Goal: Task Accomplishment & Management: Manage account settings

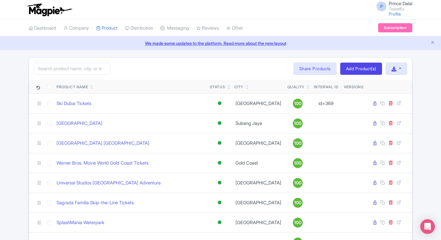
click at [67, 72] on input "search" at bounding box center [72, 69] width 76 height 12
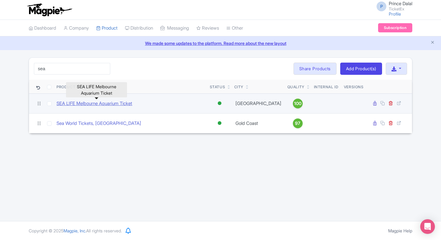
type input "sea"
click at [84, 101] on link "SEA LIFE Melbourne Aquarium Ticket" at bounding box center [94, 103] width 76 height 7
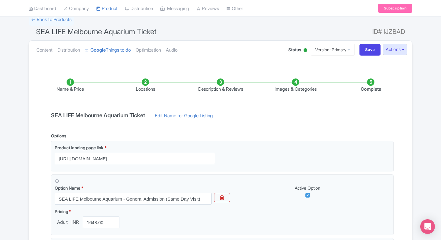
scroll to position [37, 0]
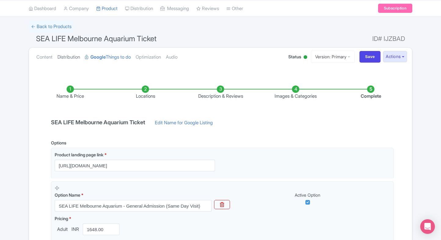
click at [65, 57] on link "Distribution" at bounding box center [68, 57] width 23 height 19
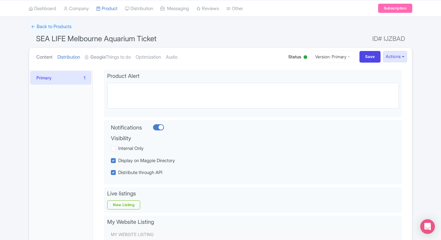
click at [49, 58] on link "Content" at bounding box center [44, 57] width 16 height 19
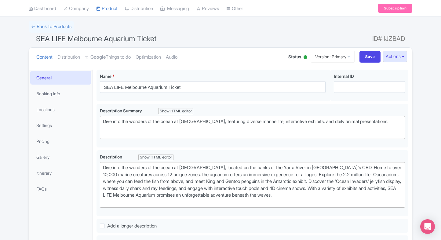
scroll to position [42, 0]
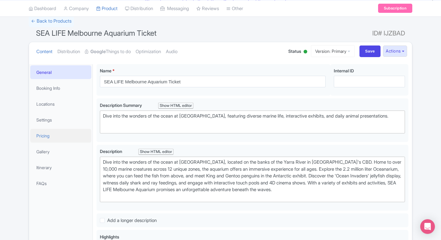
click at [43, 134] on link "Pricing" at bounding box center [60, 136] width 61 height 14
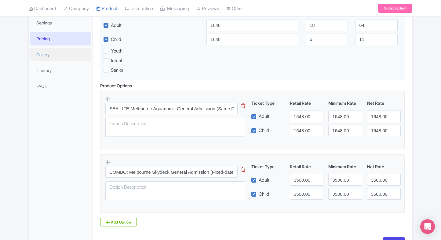
scroll to position [179, 0]
